Goal: Information Seeking & Learning: Learn about a topic

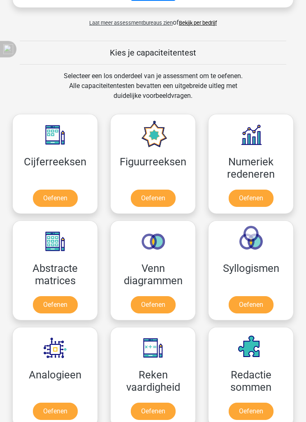
scroll to position [426, 0]
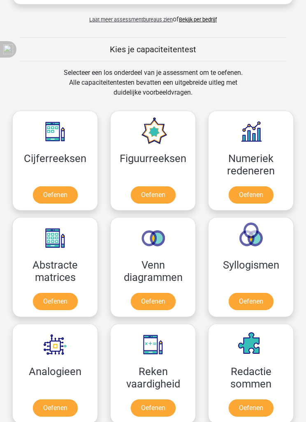
click at [41, 196] on link "Oefenen" at bounding box center [55, 194] width 45 height 17
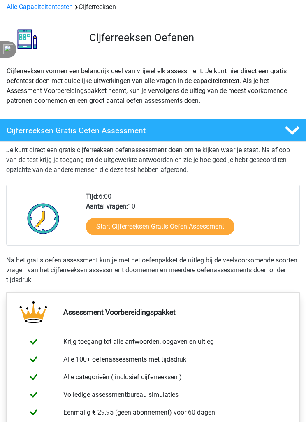
scroll to position [39, 0]
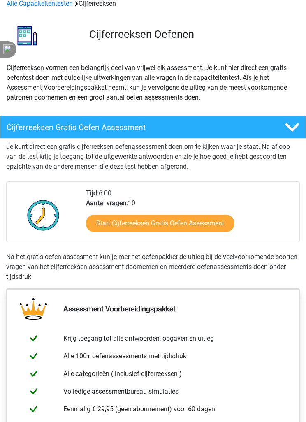
click at [105, 223] on link "Start Cijferreeksen Gratis Oefen Assessment" at bounding box center [160, 223] width 148 height 17
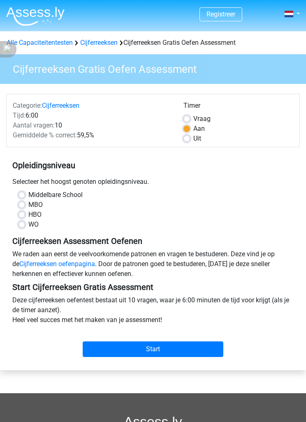
click at [28, 206] on label "MBO" at bounding box center [35, 205] width 14 height 10
click at [19, 206] on input "MBO" at bounding box center [22, 204] width 7 height 8
radio input "true"
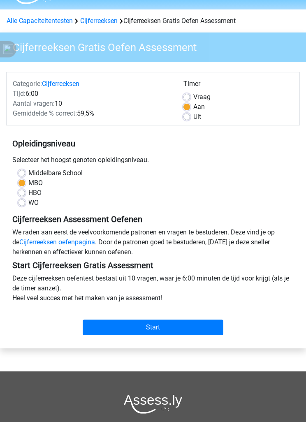
scroll to position [22, 0]
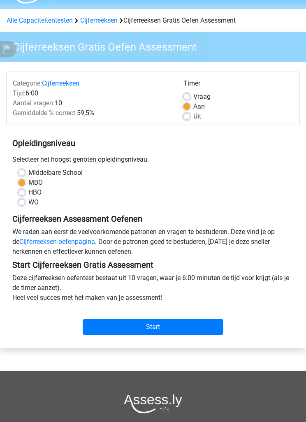
click at [88, 329] on input "Start" at bounding box center [153, 328] width 141 height 16
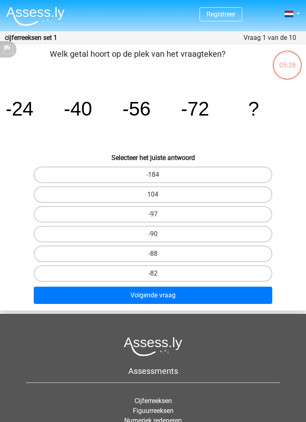
click at [130, 257] on label "-88" at bounding box center [153, 254] width 239 height 16
click at [153, 257] on input "-88" at bounding box center [155, 256] width 5 height 5
radio input "true"
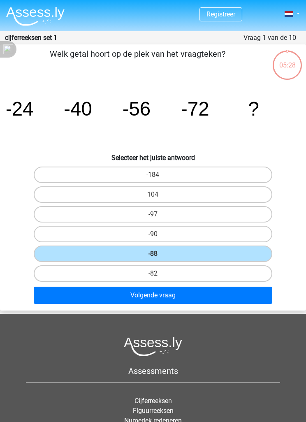
click at [44, 273] on label "-82" at bounding box center [153, 273] width 239 height 16
click at [153, 273] on input "-82" at bounding box center [155, 275] width 5 height 5
radio input "true"
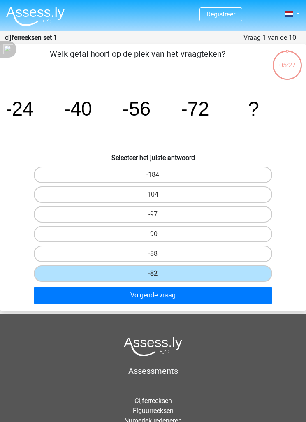
click at [79, 252] on label "-88" at bounding box center [153, 254] width 239 height 16
click at [153, 254] on input "-88" at bounding box center [155, 256] width 5 height 5
radio input "true"
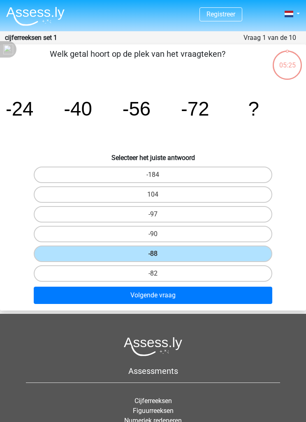
click at [79, 304] on button "Volgende vraag" at bounding box center [153, 295] width 239 height 17
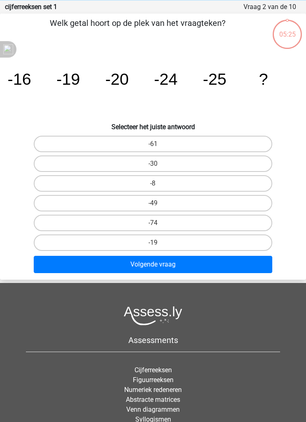
scroll to position [33, 0]
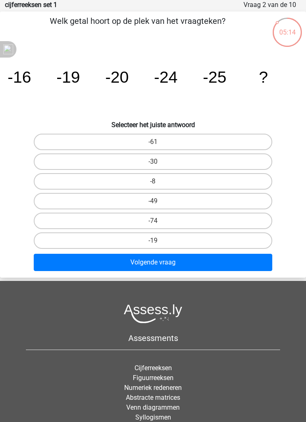
click at [93, 165] on label "-30" at bounding box center [153, 161] width 239 height 16
click at [153, 165] on input "-30" at bounding box center [155, 164] width 5 height 5
radio input "true"
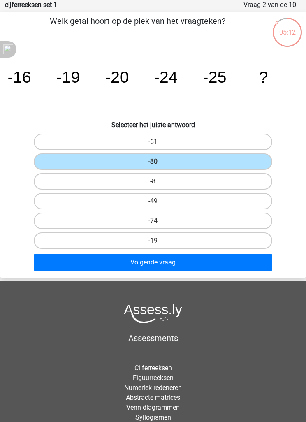
click at [53, 270] on button "Volgende vraag" at bounding box center [153, 262] width 239 height 17
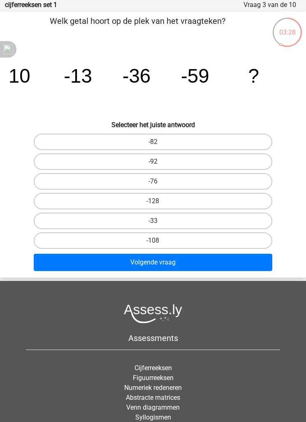
click at [109, 146] on label "-82" at bounding box center [153, 142] width 239 height 16
click at [153, 146] on input "-82" at bounding box center [155, 144] width 5 height 5
radio input "true"
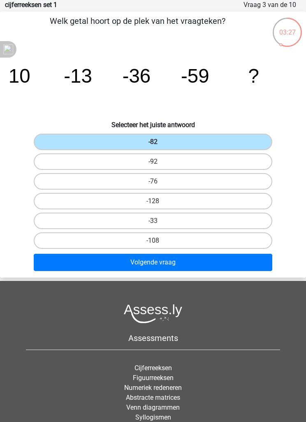
click at [100, 266] on button "Volgende vraag" at bounding box center [153, 262] width 239 height 17
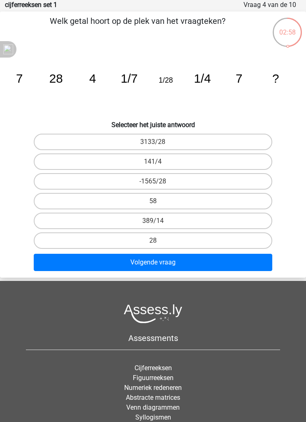
click at [105, 242] on label "28" at bounding box center [153, 240] width 239 height 16
click at [153, 242] on input "28" at bounding box center [155, 243] width 5 height 5
radio input "true"
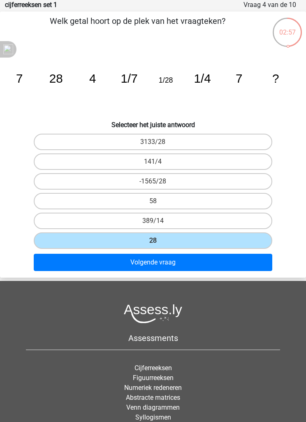
click at [91, 267] on button "Volgende vraag" at bounding box center [153, 262] width 239 height 17
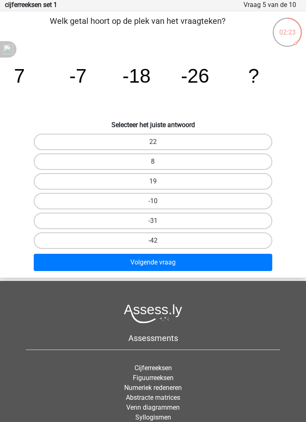
click at [121, 226] on label "-31" at bounding box center [153, 221] width 239 height 16
click at [153, 226] on input "-31" at bounding box center [155, 223] width 5 height 5
radio input "true"
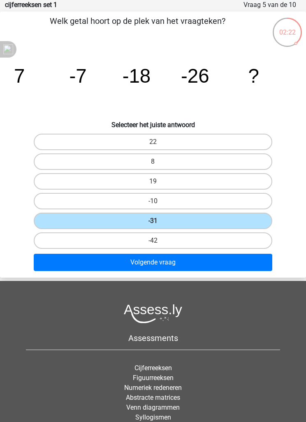
click at [111, 265] on button "Volgende vraag" at bounding box center [153, 262] width 239 height 17
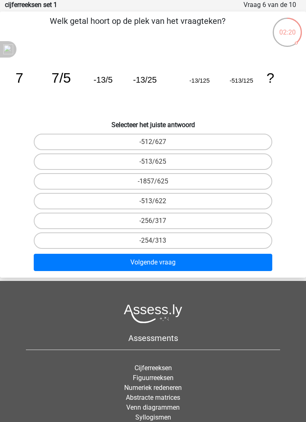
click at [134, 262] on button "Volgende vraag" at bounding box center [153, 262] width 239 height 17
click at [114, 163] on label "-513/625" at bounding box center [153, 161] width 239 height 16
click at [153, 163] on input "-513/625" at bounding box center [155, 164] width 5 height 5
radio input "true"
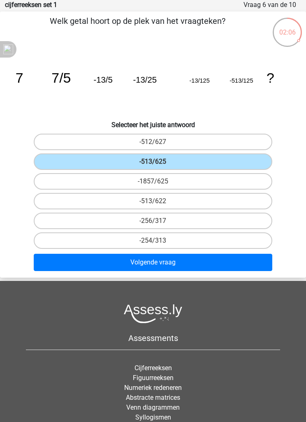
click at [111, 142] on label "-512/627" at bounding box center [153, 142] width 239 height 16
click at [153, 142] on input "-512/627" at bounding box center [155, 144] width 5 height 5
radio input "true"
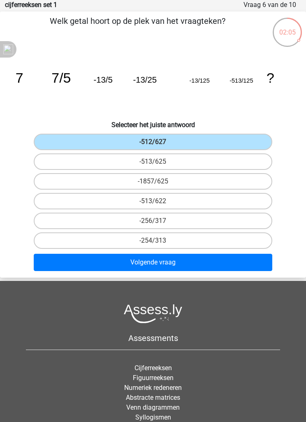
click at [122, 266] on button "Volgende vraag" at bounding box center [153, 262] width 239 height 17
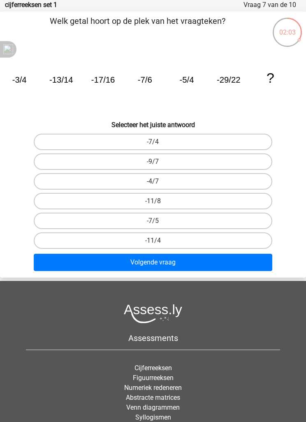
click at [112, 141] on label "-7/4" at bounding box center [153, 142] width 239 height 16
click at [153, 142] on input "-7/4" at bounding box center [155, 144] width 5 height 5
radio input "true"
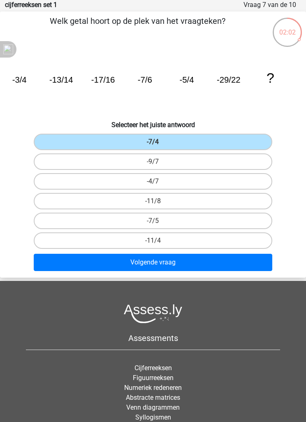
click at [119, 271] on button "Volgende vraag" at bounding box center [153, 262] width 239 height 17
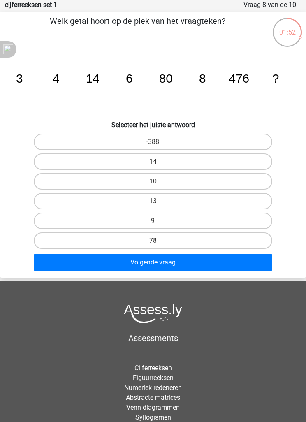
click at [114, 222] on label "9" at bounding box center [153, 221] width 239 height 16
click at [153, 222] on input "9" at bounding box center [155, 223] width 5 height 5
radio input "true"
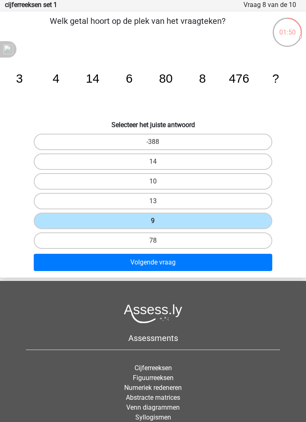
click at [118, 183] on label "10" at bounding box center [153, 181] width 239 height 16
click at [153, 183] on input "10" at bounding box center [155, 183] width 5 height 5
radio input "true"
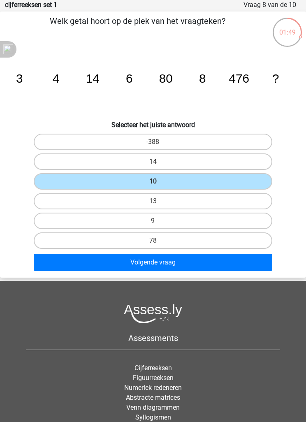
click at [118, 265] on button "Volgende vraag" at bounding box center [153, 262] width 239 height 17
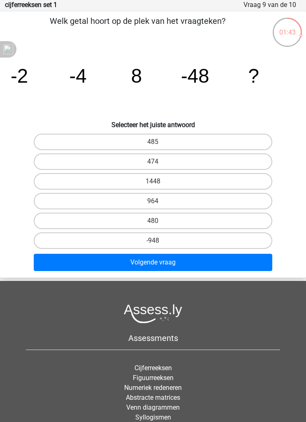
click at [122, 218] on label "480" at bounding box center [153, 221] width 239 height 16
click at [153, 221] on input "480" at bounding box center [155, 223] width 5 height 5
radio input "true"
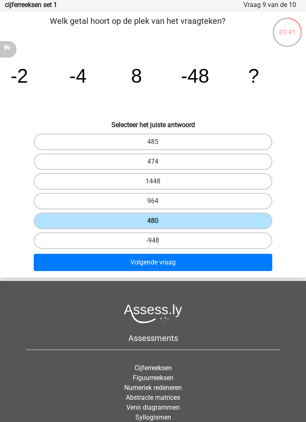
click at [110, 264] on button "Volgende vraag" at bounding box center [153, 262] width 239 height 17
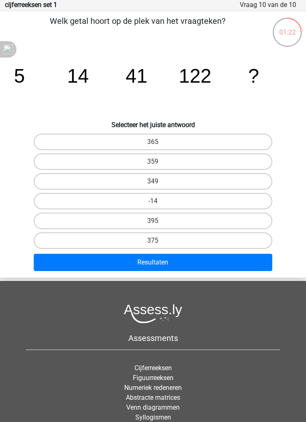
click at [114, 179] on label "349" at bounding box center [153, 181] width 239 height 16
click at [153, 181] on input "349" at bounding box center [155, 183] width 5 height 5
radio input "true"
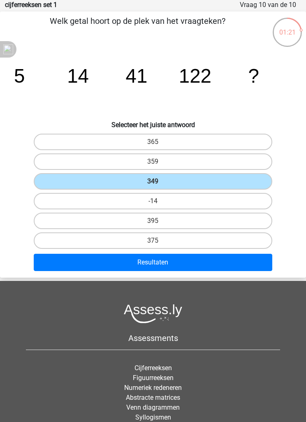
click at [114, 263] on button "Resultaten" at bounding box center [153, 262] width 239 height 17
